Goal: Complete application form: Complete application form

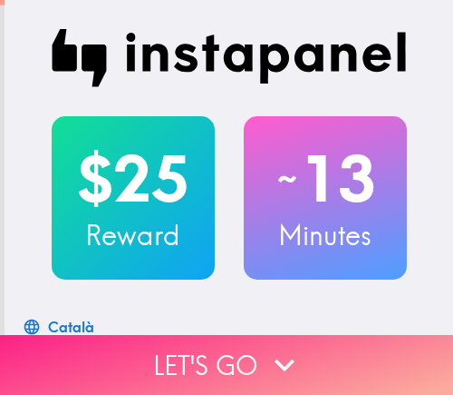
click at [244, 357] on button "Let's go" at bounding box center [226, 365] width 453 height 60
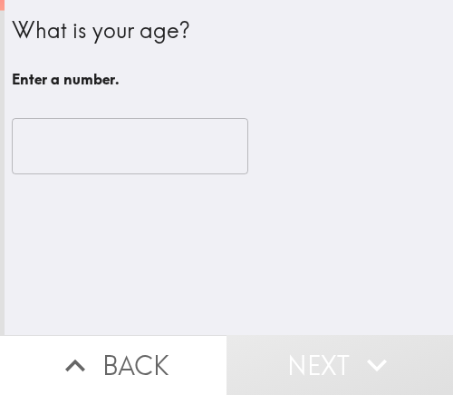
click at [126, 149] on input "number" at bounding box center [130, 146] width 237 height 56
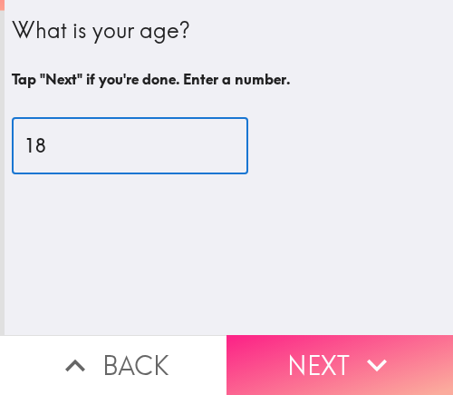
type input "18"
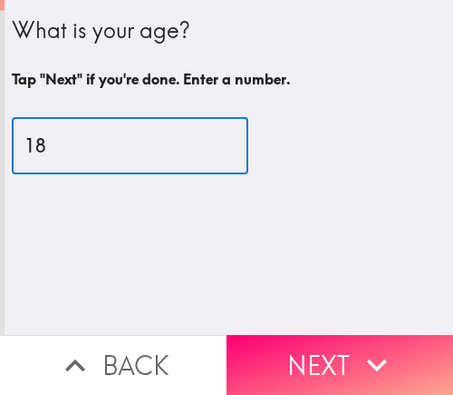
click at [260, 356] on button "Next" at bounding box center [340, 365] width 227 height 60
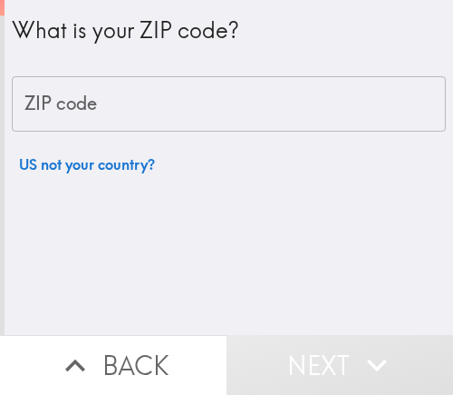
click at [127, 114] on input "ZIP code" at bounding box center [229, 104] width 434 height 56
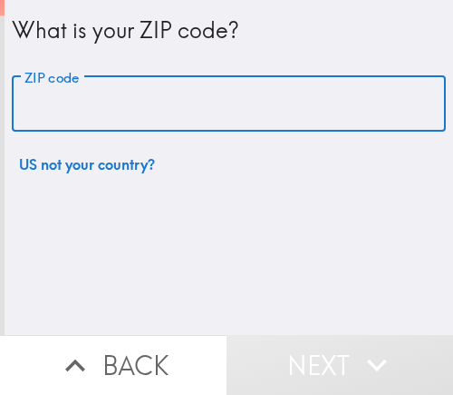
paste input "62002"
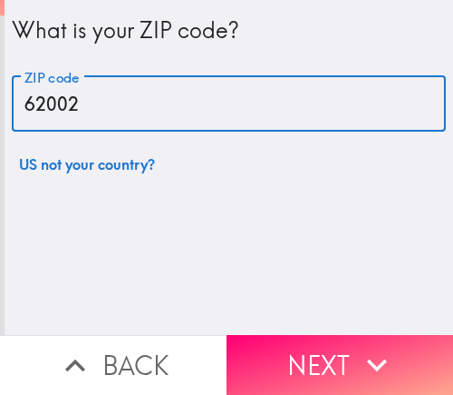
type input "62002"
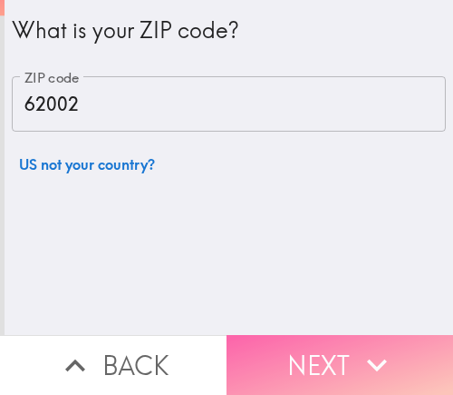
click at [304, 356] on button "Next" at bounding box center [340, 365] width 227 height 60
